Goal: Check status: Check status

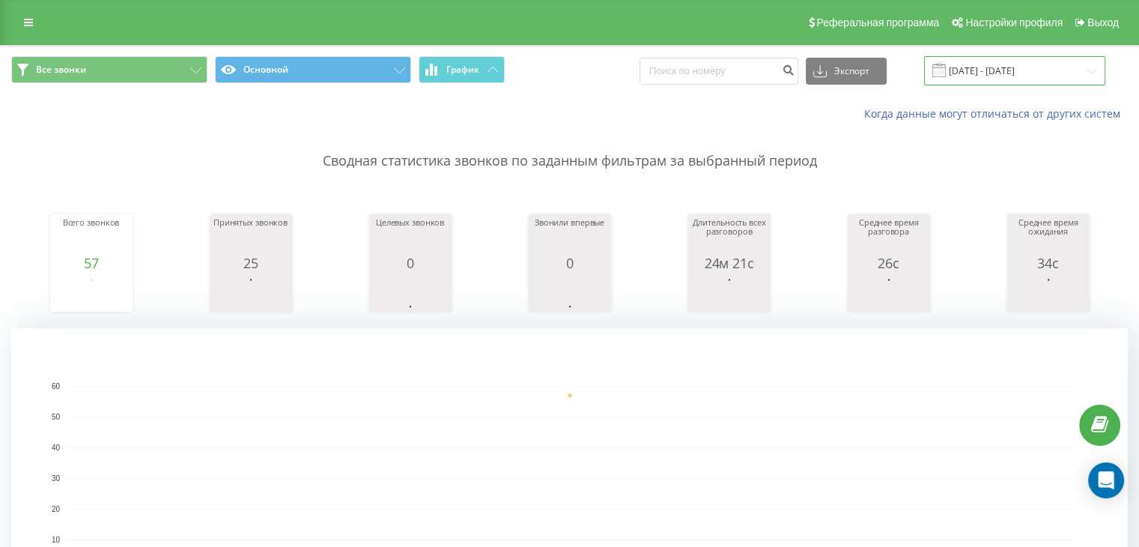
click at [1009, 65] on input "[DATE] - [DATE]" at bounding box center [1014, 70] width 181 height 29
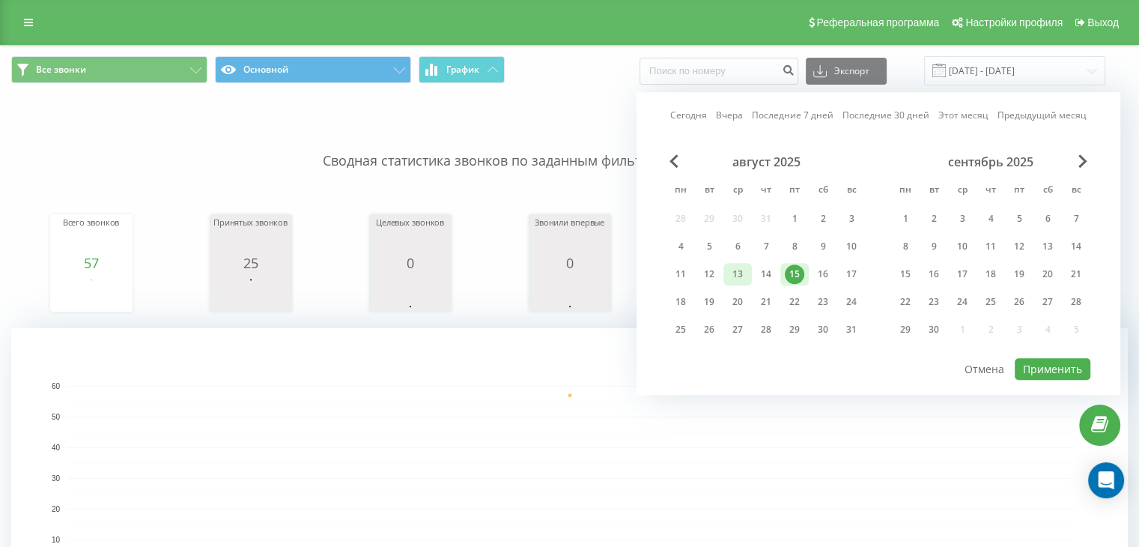
click at [728, 278] on div "13" at bounding box center [737, 273] width 19 height 19
click at [712, 293] on div "19" at bounding box center [709, 301] width 19 height 19
click at [1056, 365] on button "Применить" at bounding box center [1053, 369] width 76 height 22
type input "[DATE]3.0[DATE]9.08.2025"
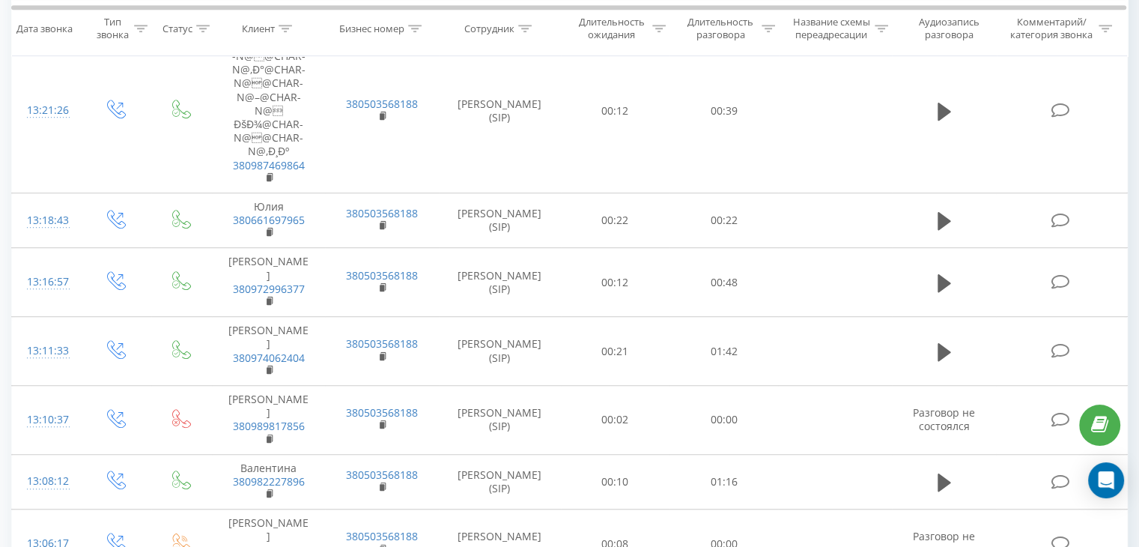
scroll to position [1812, 0]
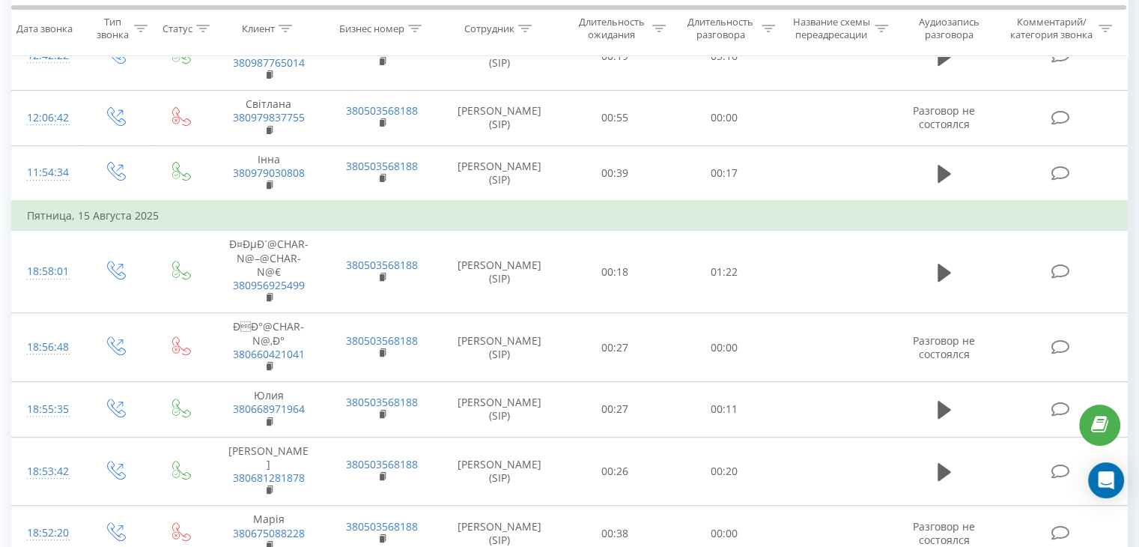
scroll to position [6299, 0]
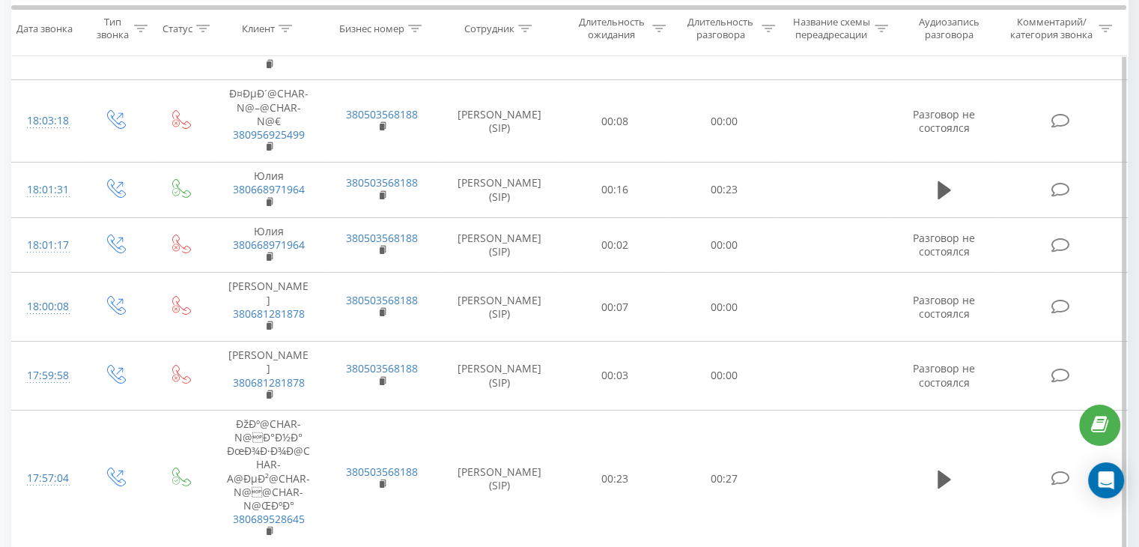
scroll to position [5413, 0]
